Goal: Task Accomplishment & Management: Complete application form

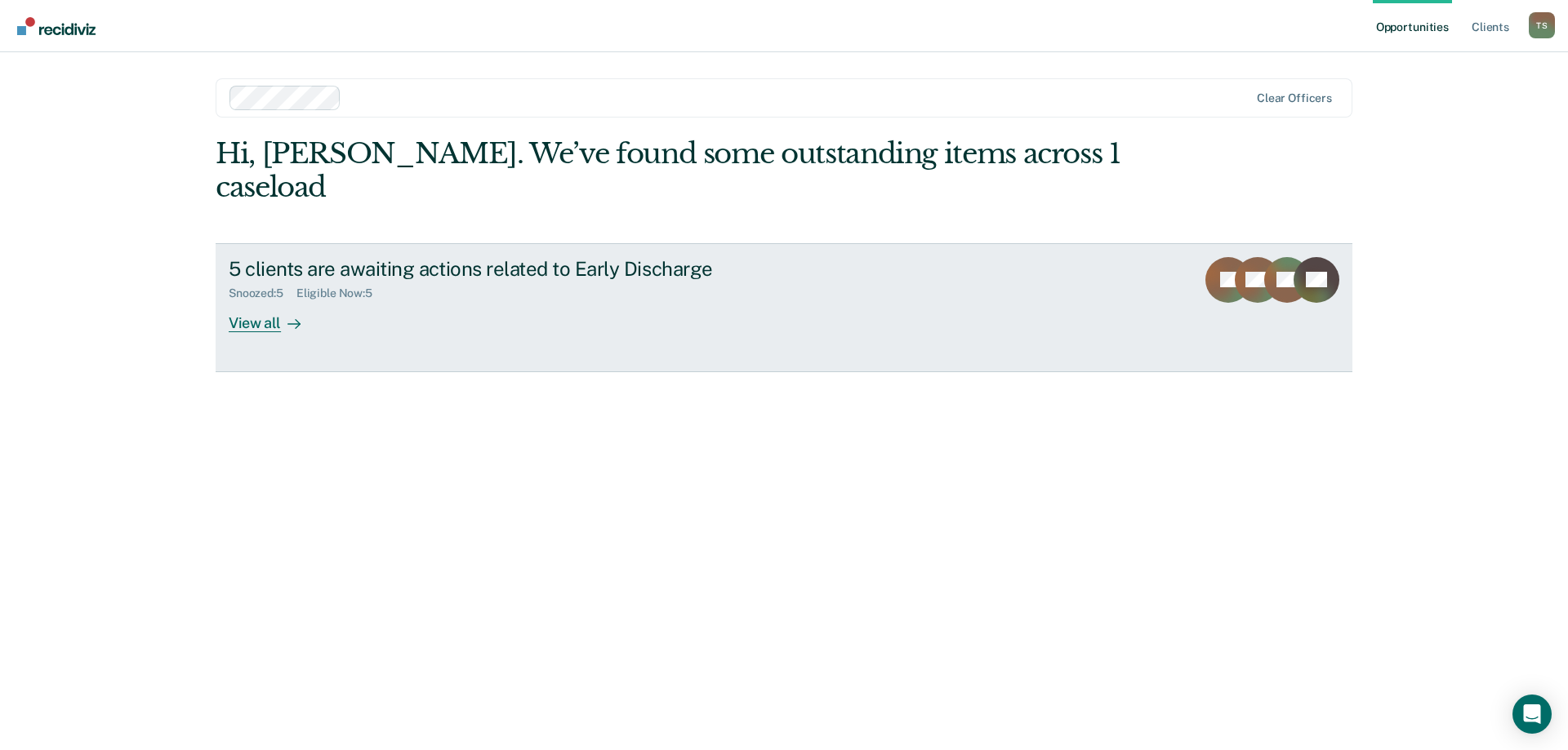
click at [283, 313] on div at bounding box center [291, 323] width 20 height 19
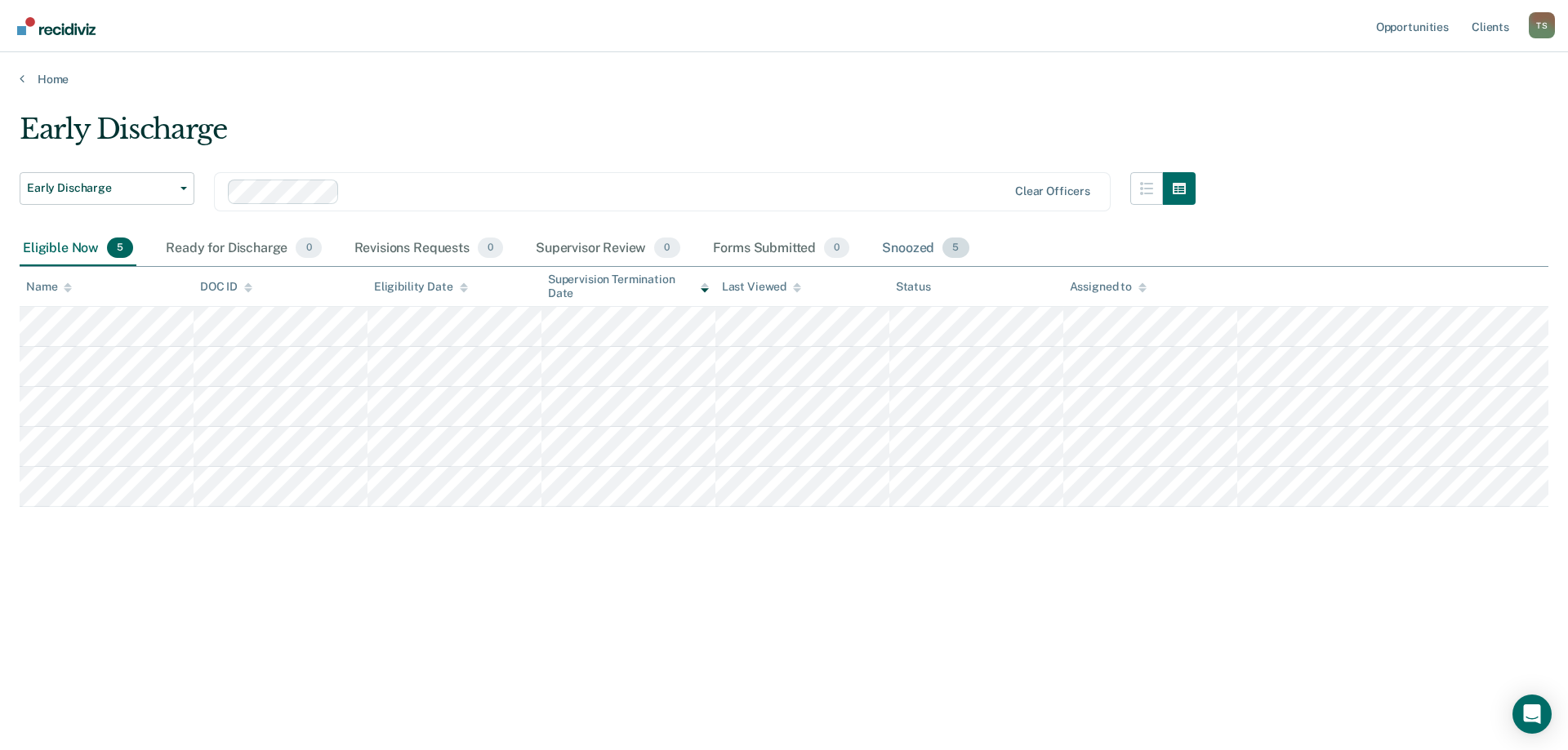
click at [903, 242] on div "Snoozed 5" at bounding box center [925, 249] width 93 height 36
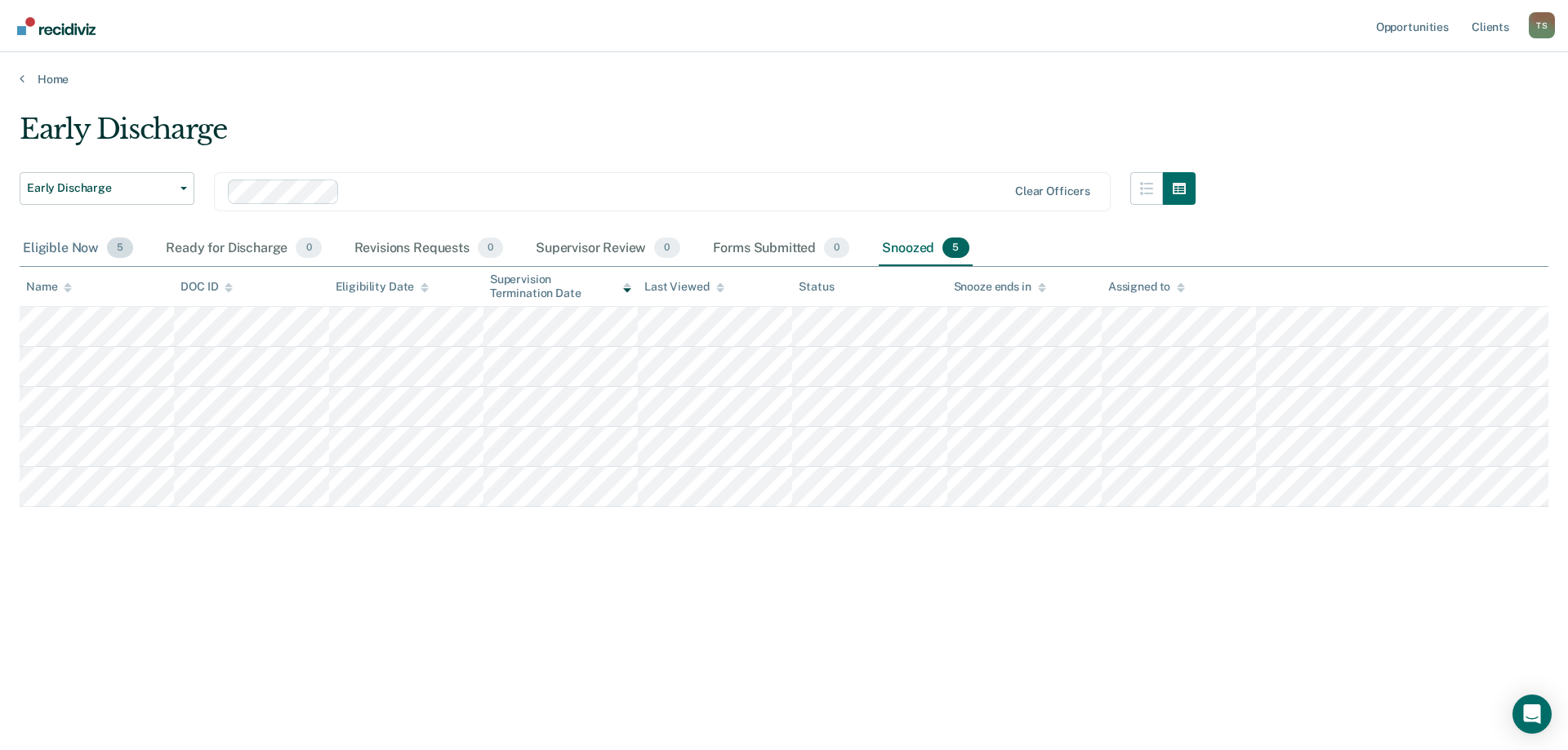
click at [79, 250] on div "Eligible Now 5" at bounding box center [78, 249] width 116 height 36
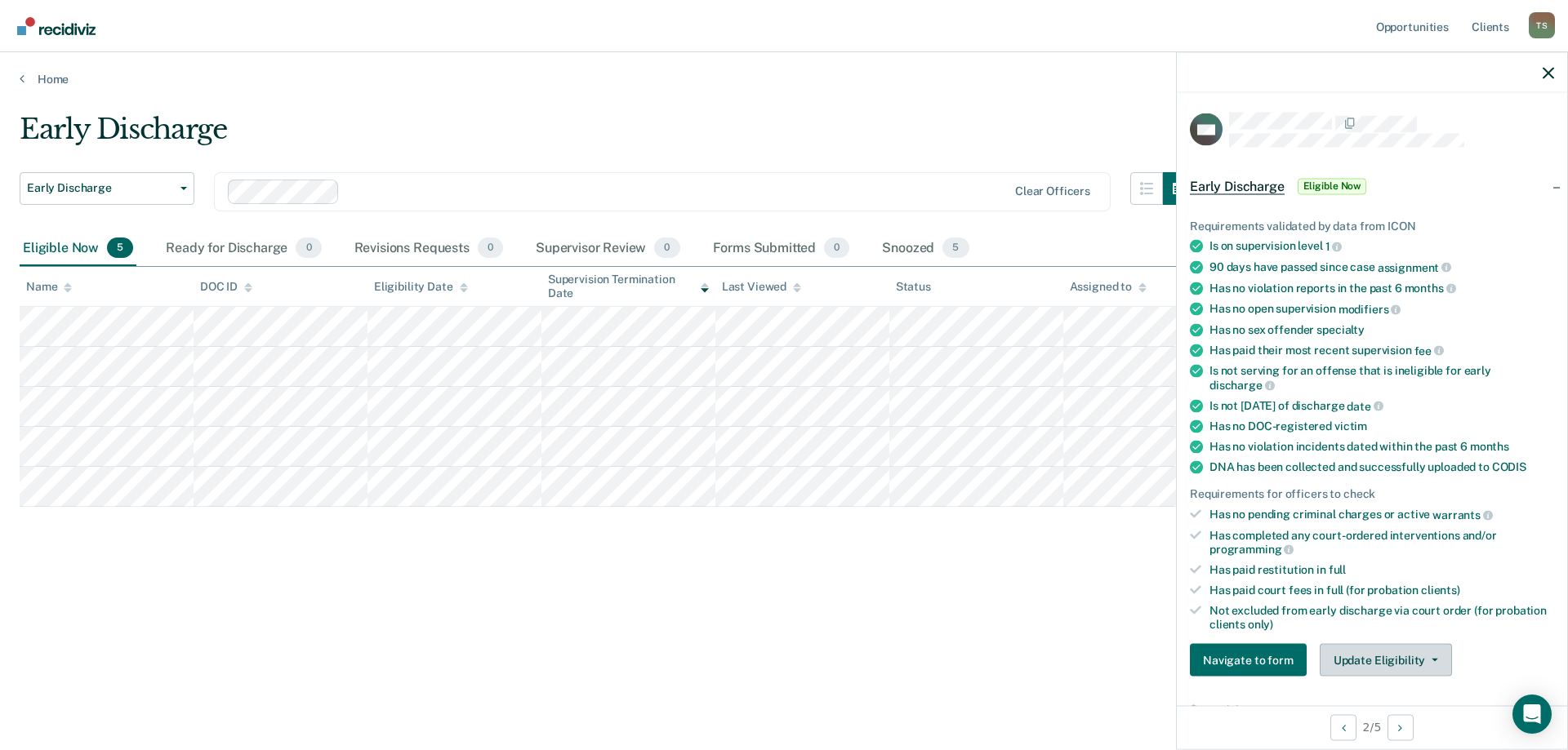
scroll to position [244, 0]
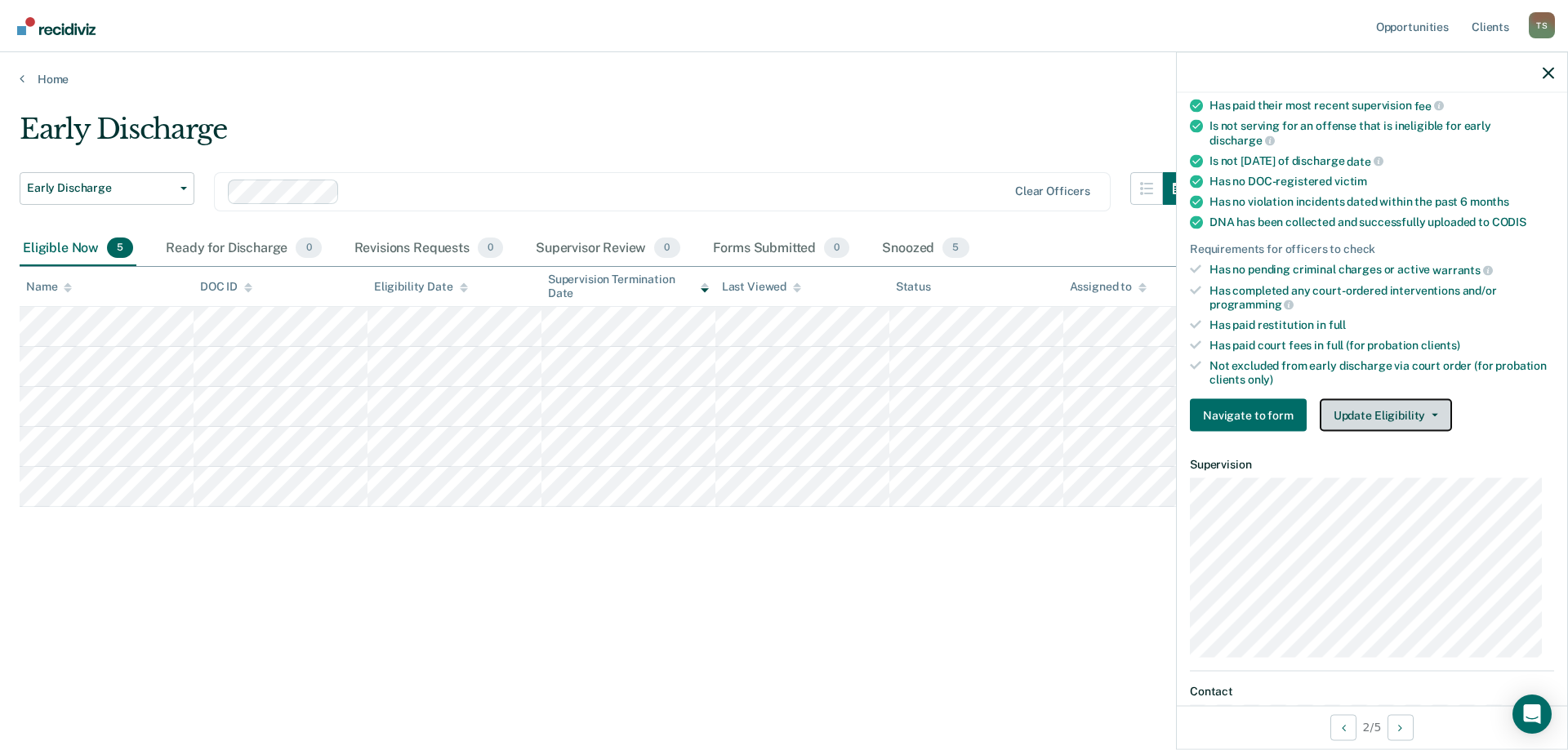
click at [1358, 417] on button "Update Eligibility" at bounding box center [1385, 415] width 132 height 32
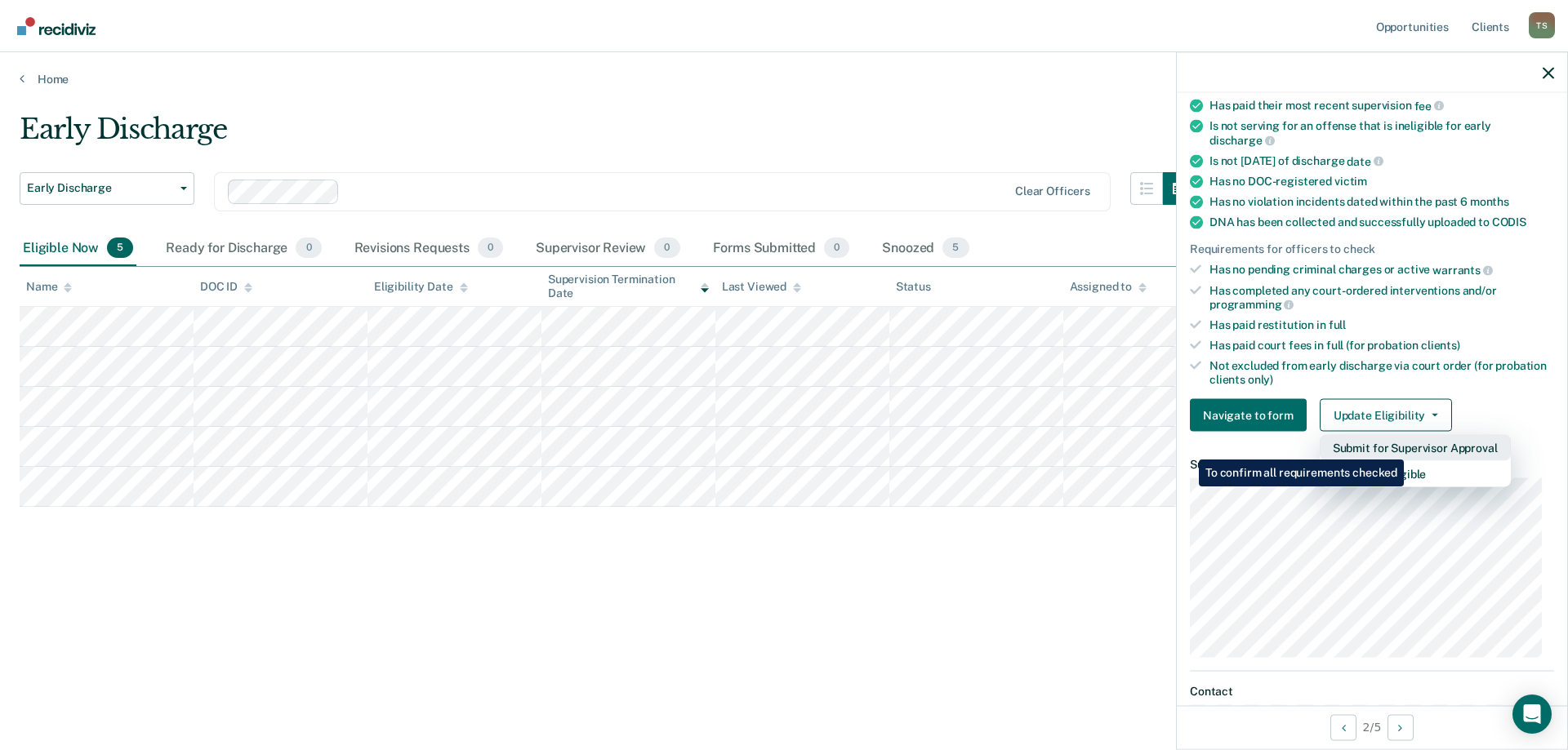
click at [1406, 447] on button "Submit for Supervisor Approval" at bounding box center [1415, 447] width 191 height 26
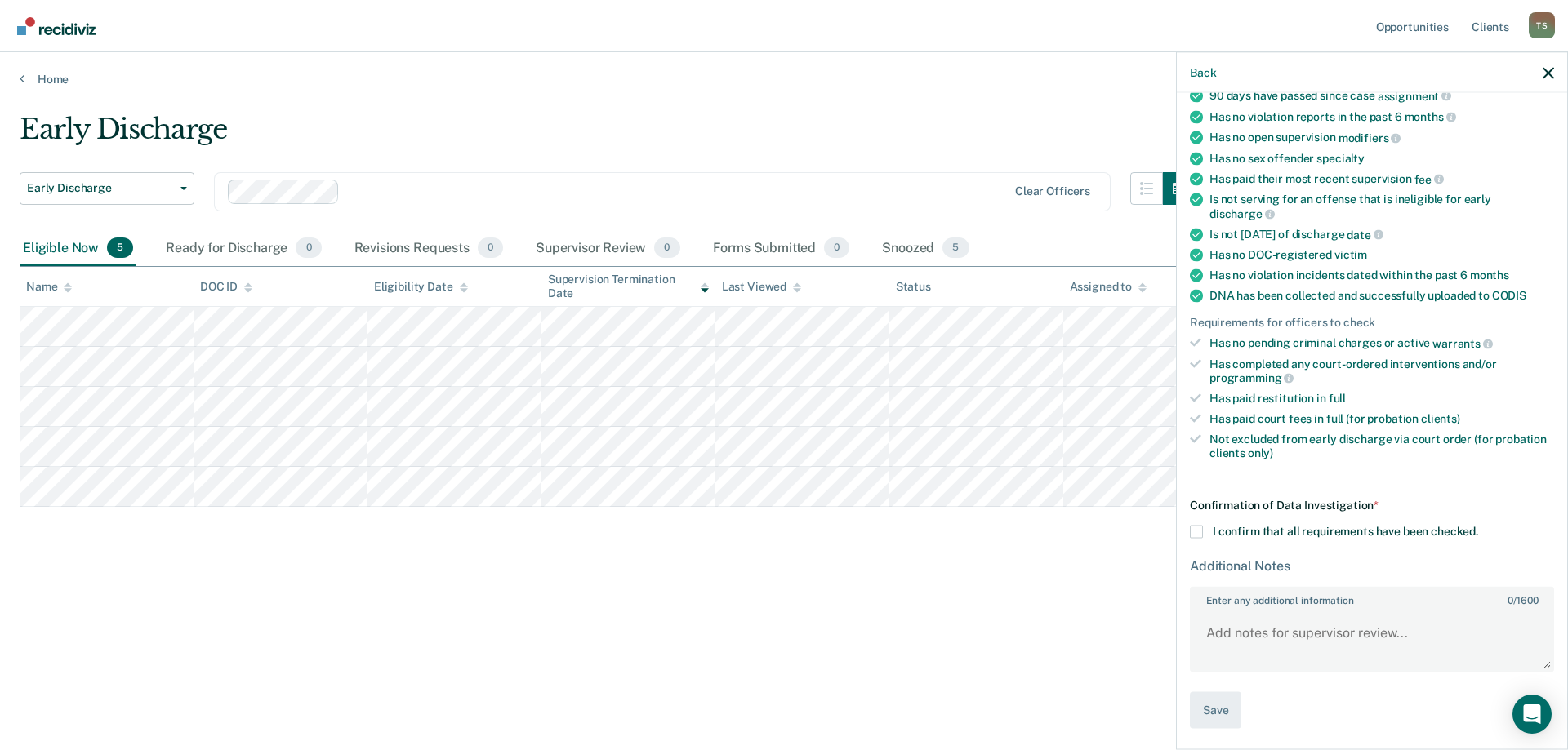
click at [1198, 534] on span at bounding box center [1196, 532] width 13 height 13
click at [1478, 525] on input "I confirm that all requirements have been checked." at bounding box center [1478, 525] width 0 height 0
click at [1254, 621] on textarea "Enter any additional information 0 / 1600" at bounding box center [1372, 639] width 361 height 61
type textarea "early discharge"
click at [1214, 709] on button "Save" at bounding box center [1215, 710] width 52 height 37
